Goal: Transaction & Acquisition: Obtain resource

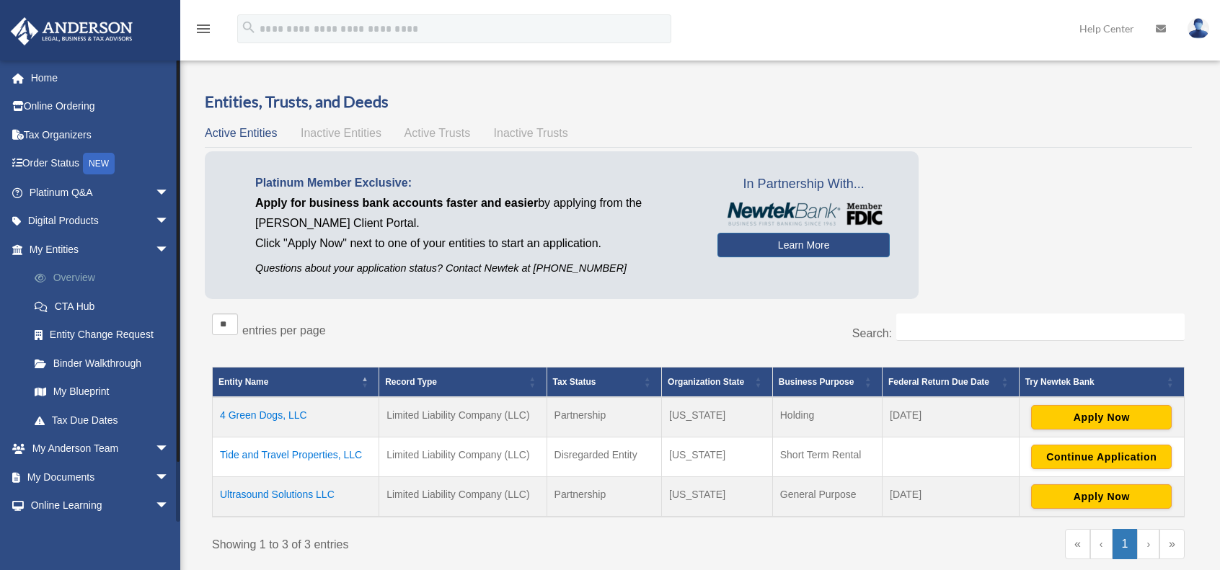
click at [74, 275] on link "Overview" at bounding box center [105, 278] width 171 height 29
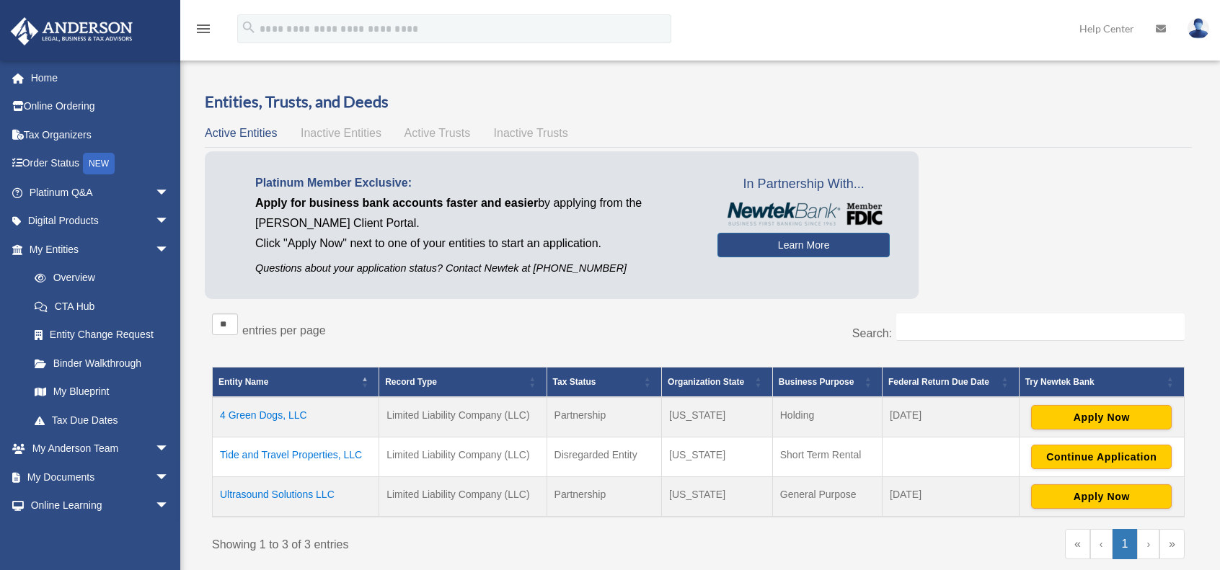
click at [267, 414] on td "4 Green Dogs, LLC" at bounding box center [296, 417] width 167 height 40
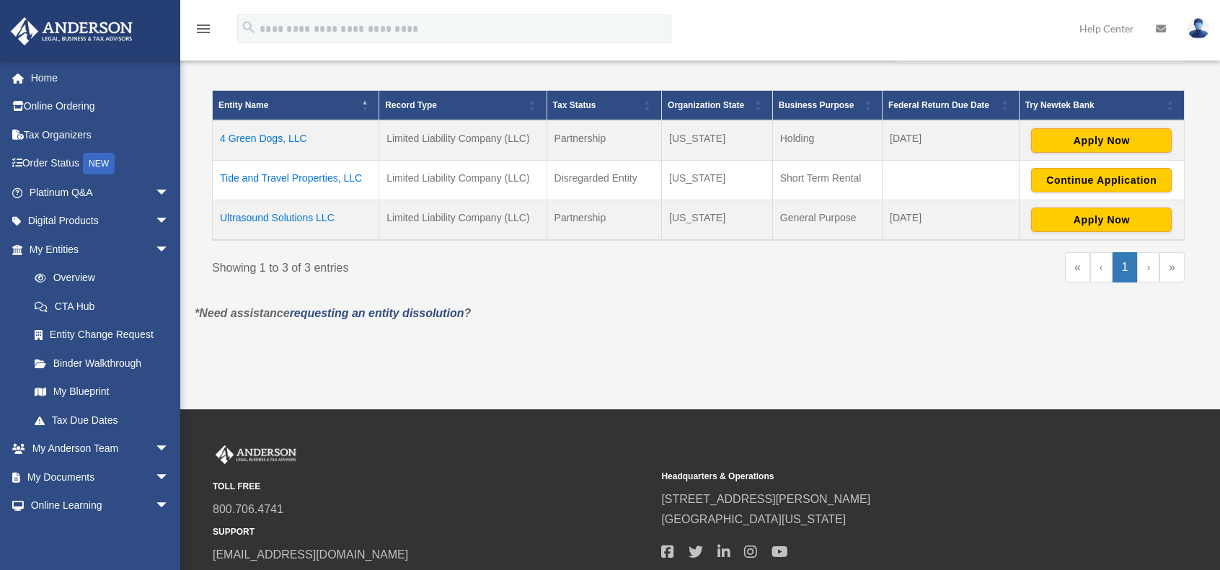
scroll to position [288, 0]
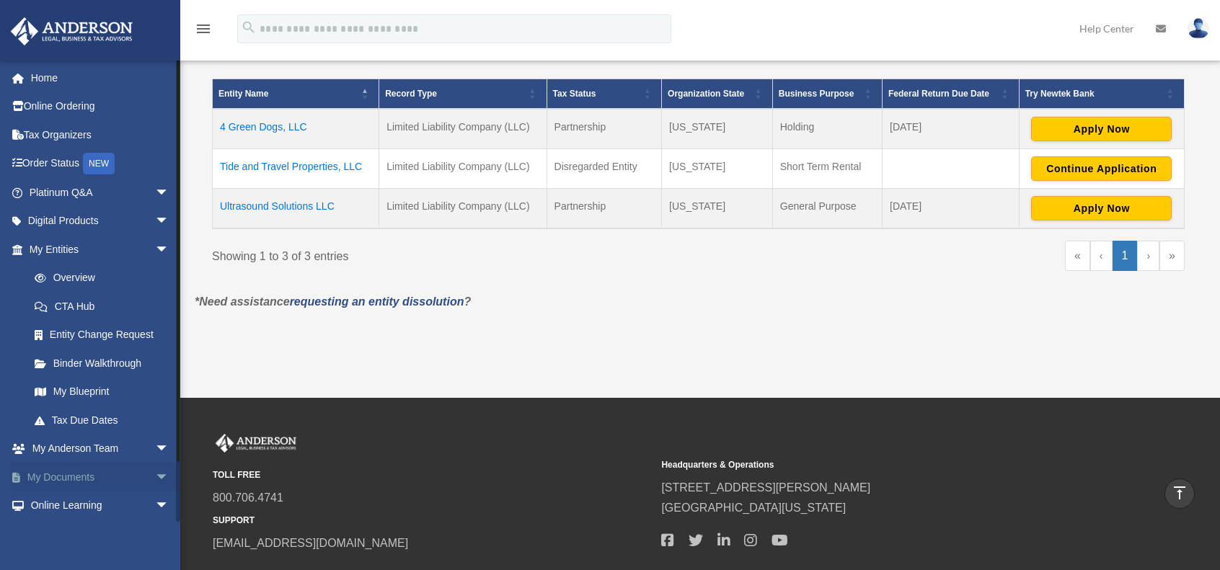
click at [123, 467] on link "My Documents arrow_drop_down" at bounding box center [100, 477] width 181 height 29
click at [158, 474] on span "arrow_drop_down" at bounding box center [169, 478] width 29 height 30
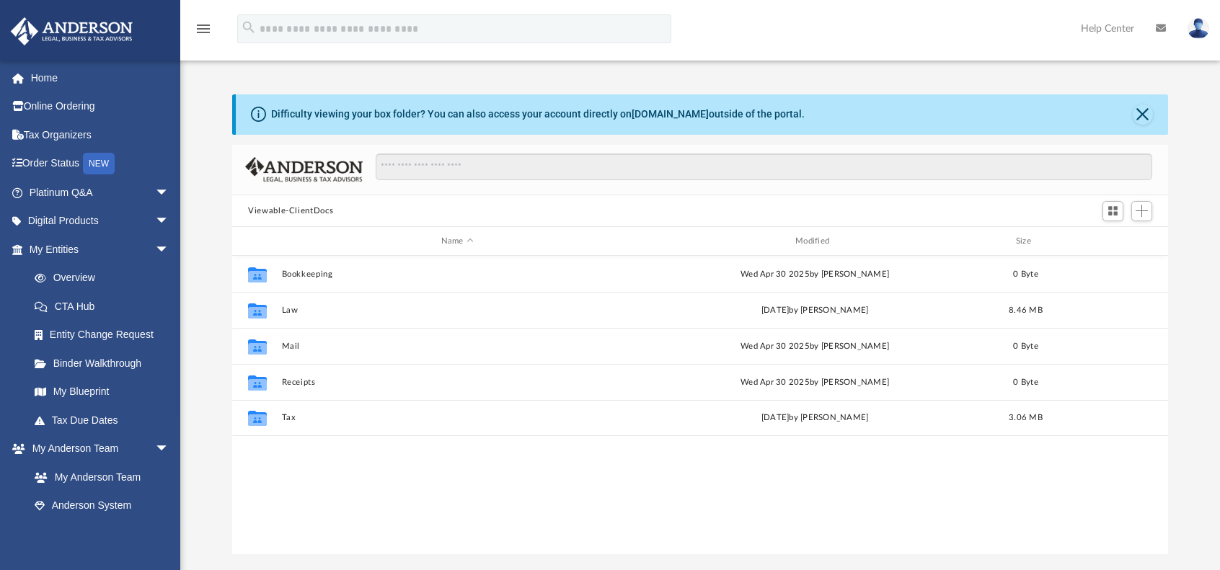
scroll to position [316, 924]
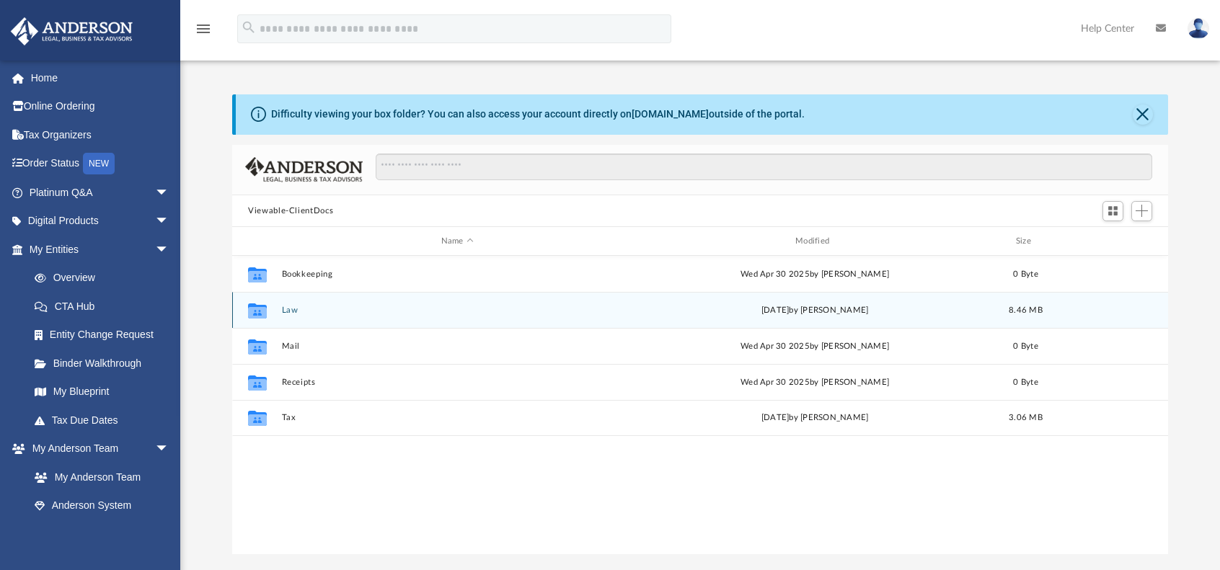
click at [296, 308] on button "Law" at bounding box center [457, 310] width 351 height 9
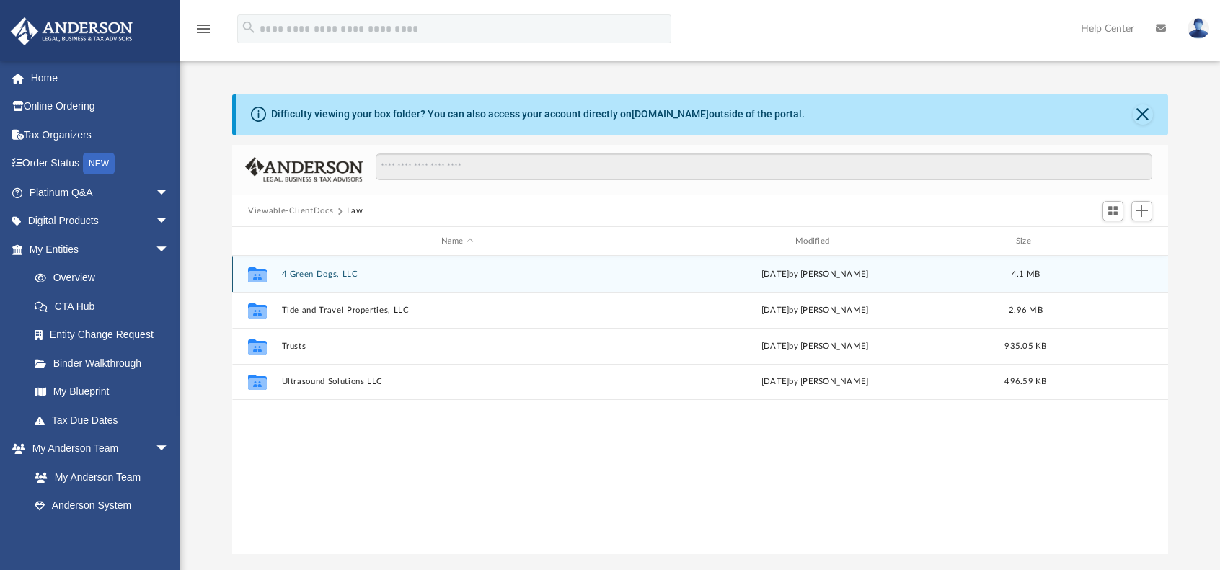
click at [338, 273] on button "4 Green Dogs, LLC" at bounding box center [457, 274] width 351 height 9
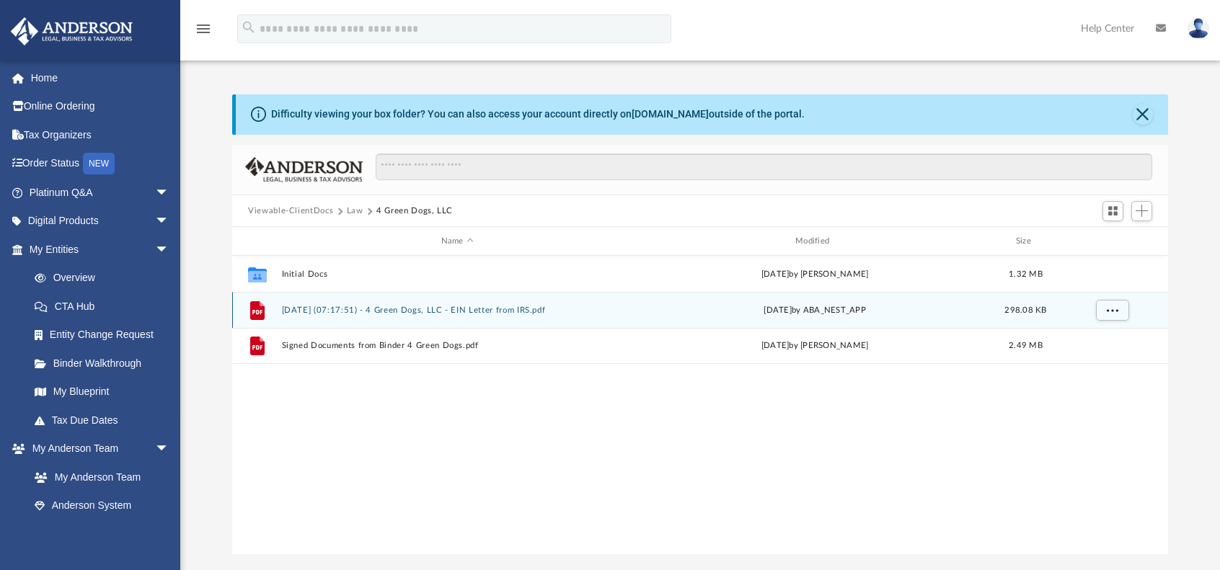
click at [433, 309] on button "[DATE] (07:17:51) - 4 Green Dogs, LLC - EIN Letter from IRS.pdf" at bounding box center [457, 310] width 351 height 9
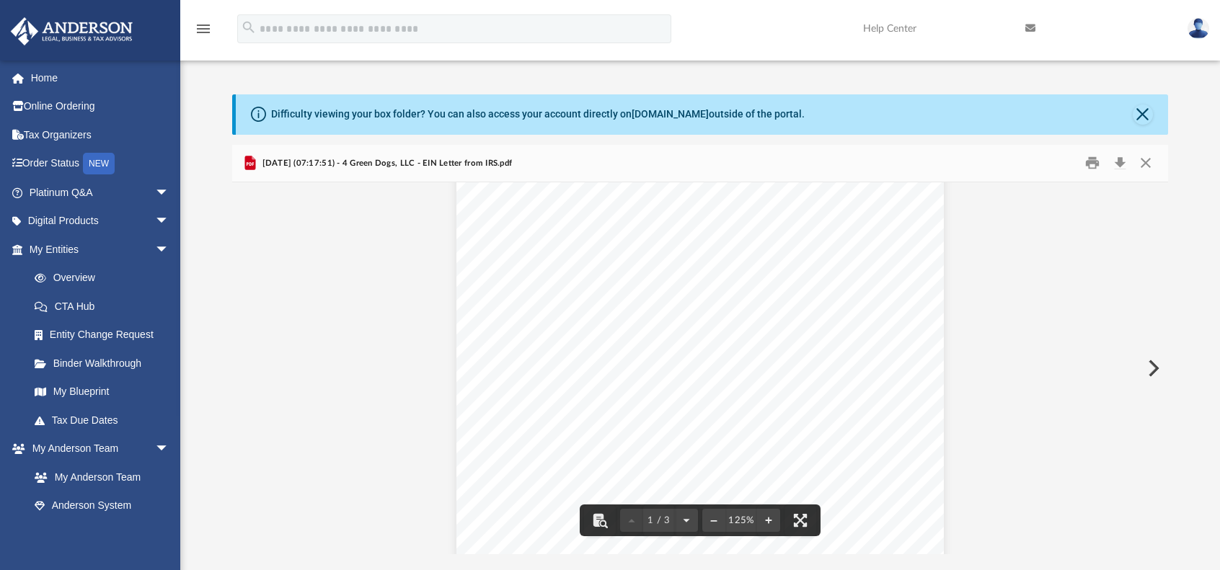
scroll to position [0, 0]
click at [1116, 167] on button "Download" at bounding box center [1120, 163] width 26 height 22
click at [1145, 161] on button "Close" at bounding box center [1146, 163] width 26 height 22
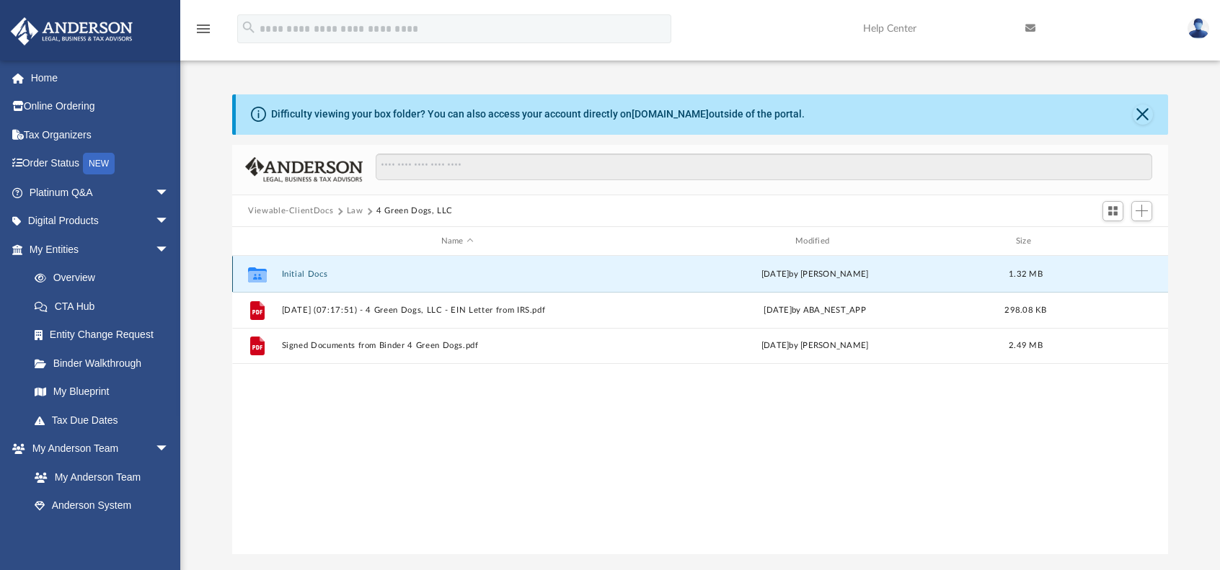
click at [310, 275] on button "Initial Docs" at bounding box center [457, 274] width 351 height 9
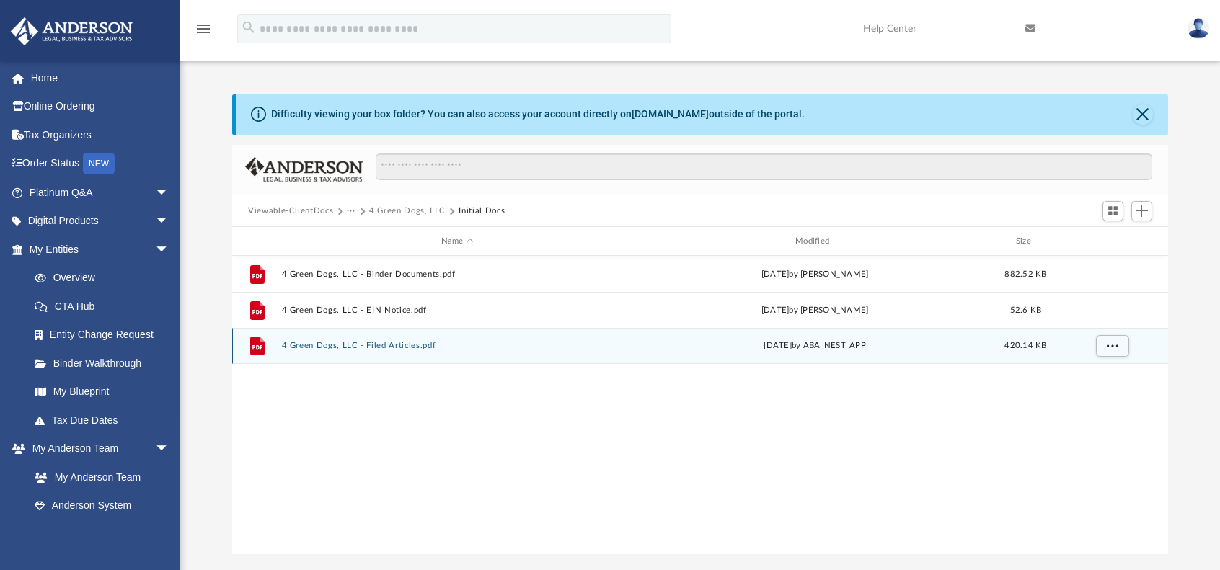
click at [393, 340] on div "File 4 Green Dogs, LLC - Filed Articles.pdf [DATE] by ABA_NEST_APP 420.14 KB" at bounding box center [700, 346] width 936 height 36
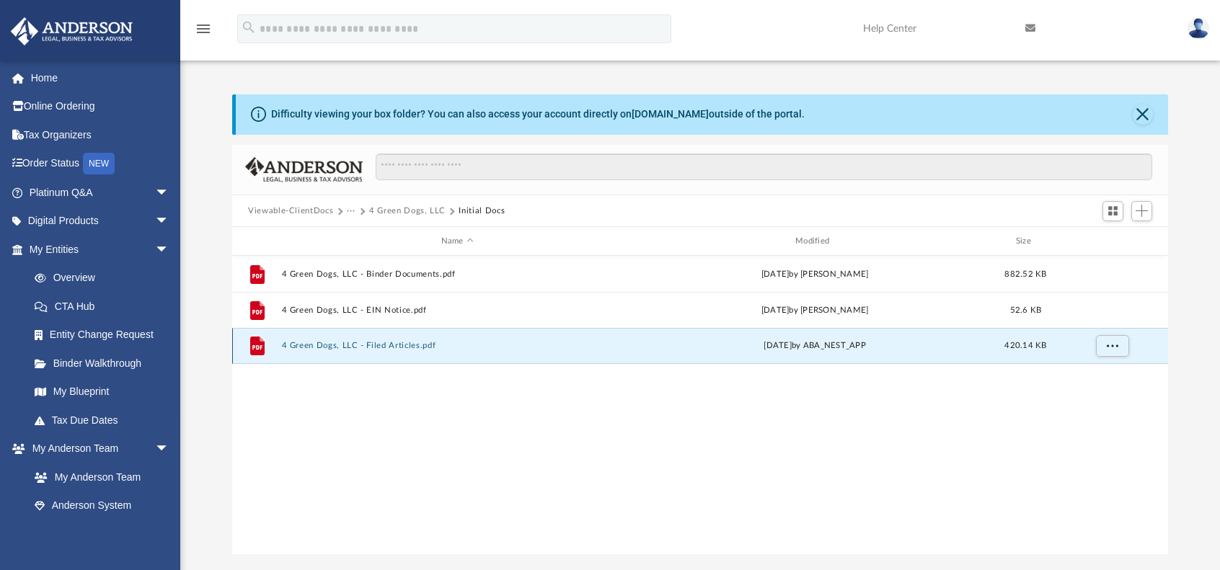
click at [340, 344] on button "4 Green Dogs, LLC - Filed Articles.pdf" at bounding box center [457, 346] width 351 height 9
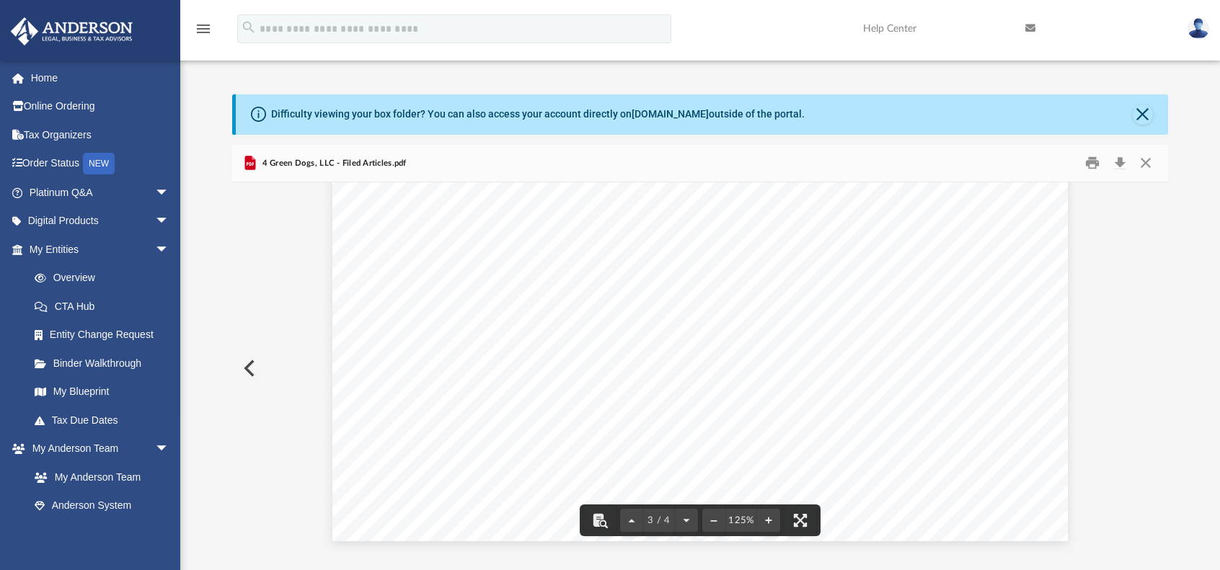
scroll to position [2223, 0]
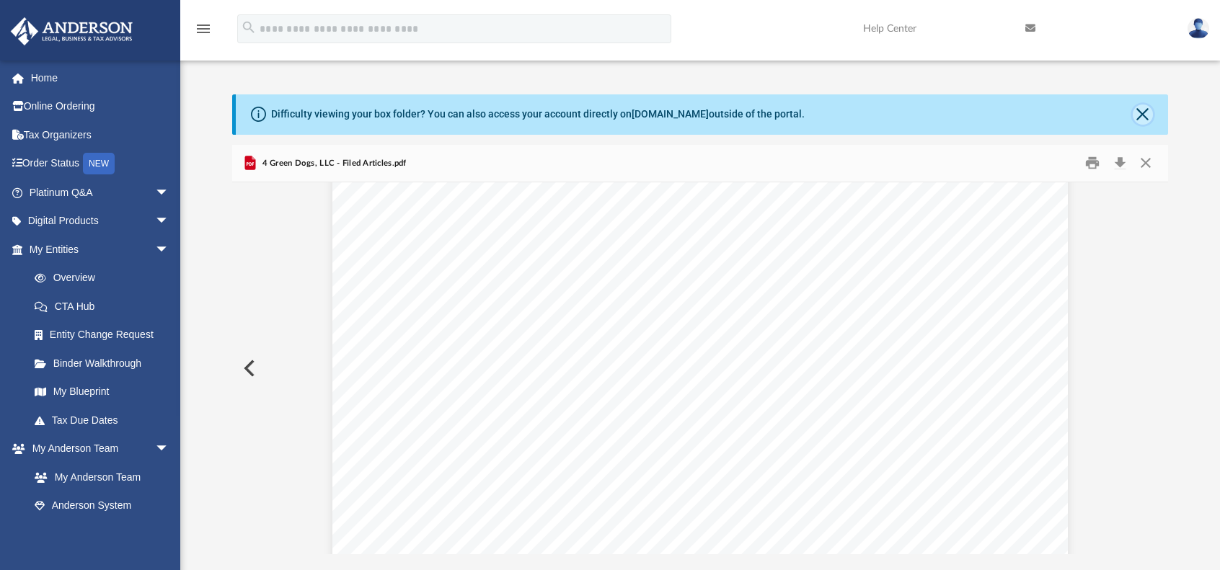
click at [1138, 115] on button "Close" at bounding box center [1143, 115] width 20 height 20
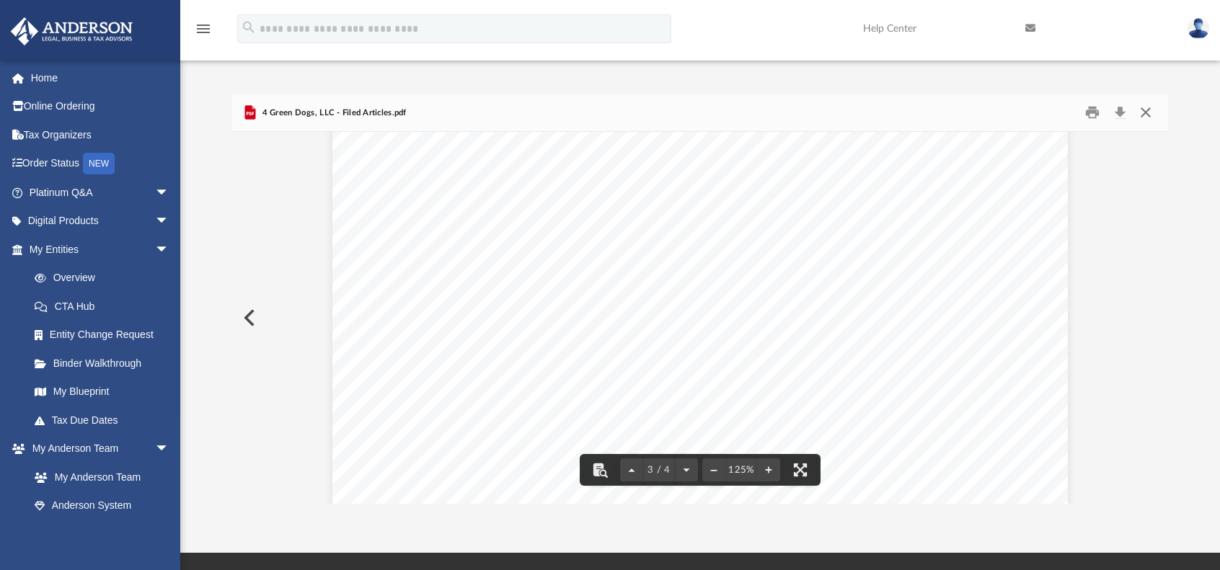
click at [1151, 110] on button "Close" at bounding box center [1146, 113] width 26 height 22
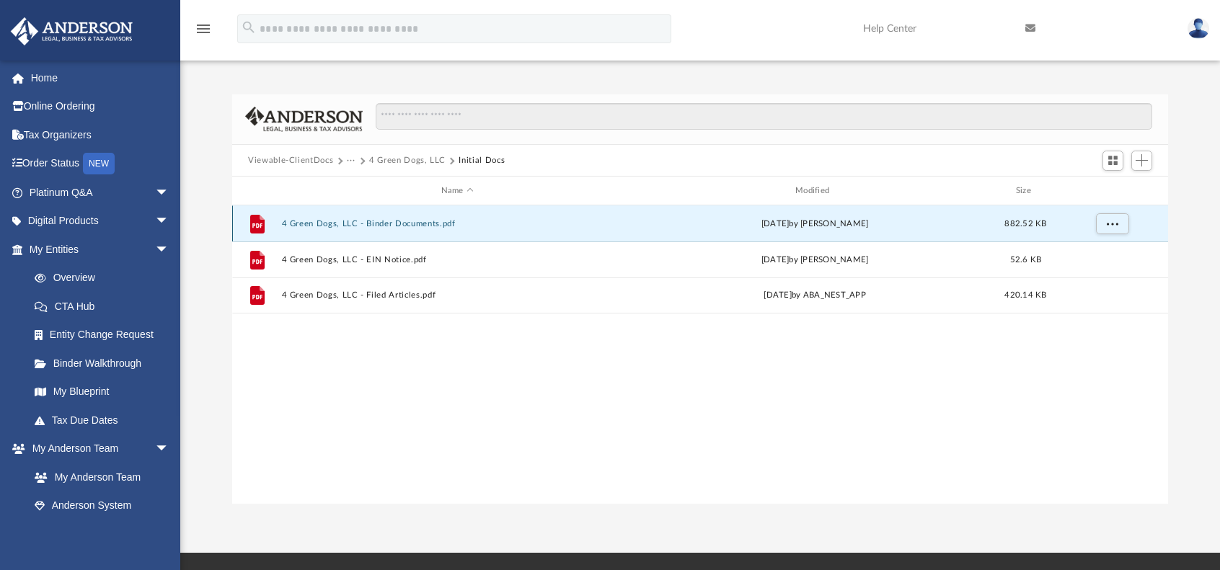
click at [402, 227] on button "4 Green Dogs, LLC - Binder Documents.pdf" at bounding box center [457, 223] width 351 height 9
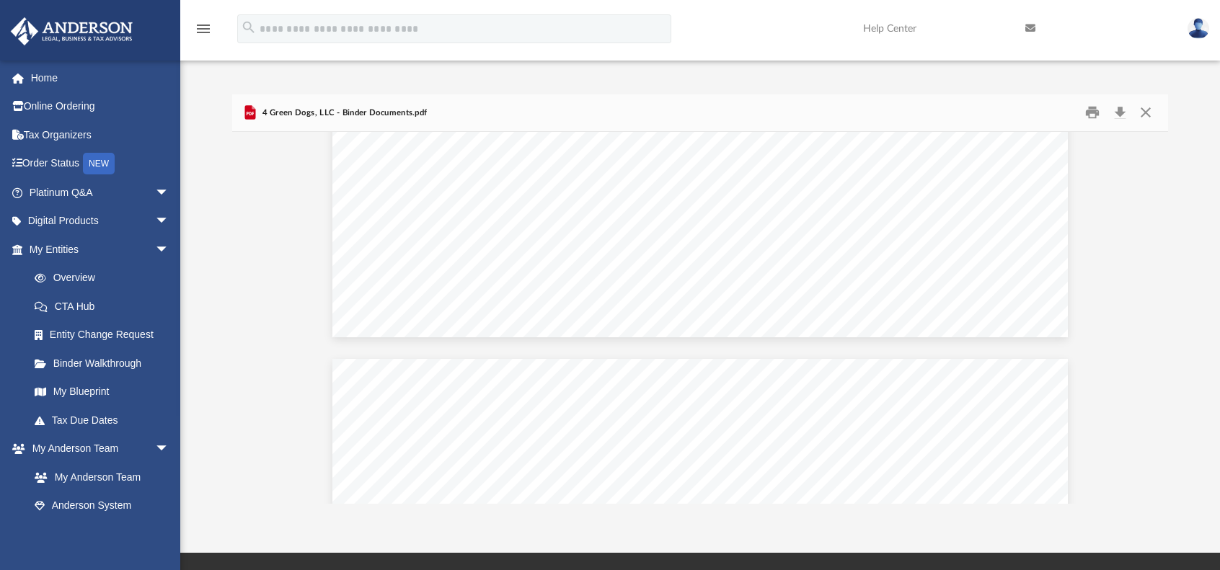
scroll to position [5623, 0]
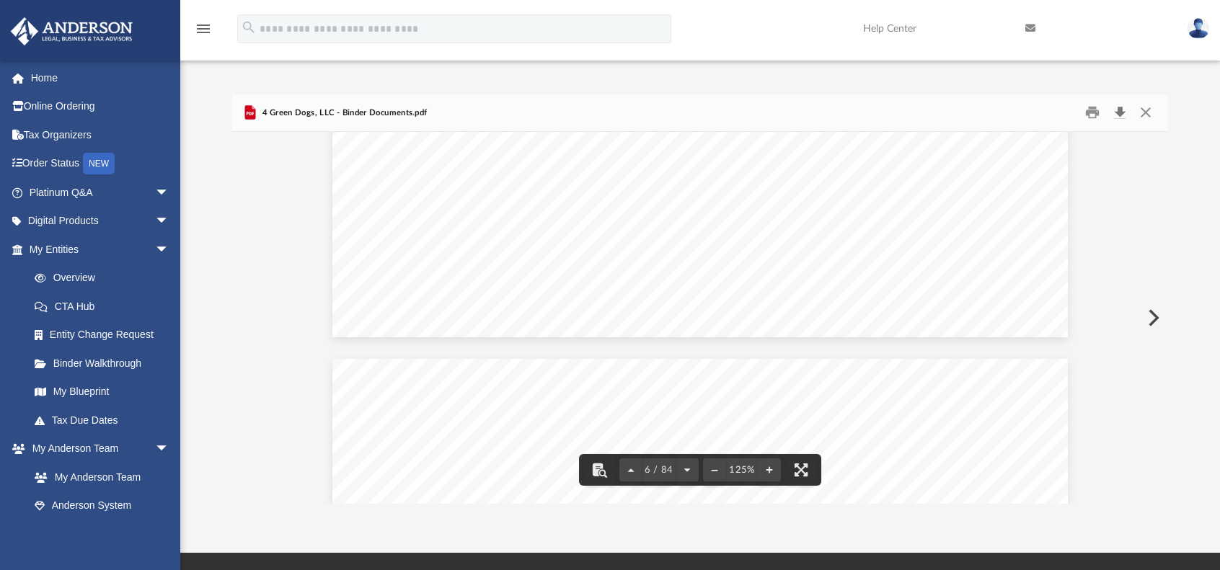
click at [1120, 113] on button "Download" at bounding box center [1120, 113] width 26 height 22
